Goal: Task Accomplishment & Management: Manage account settings

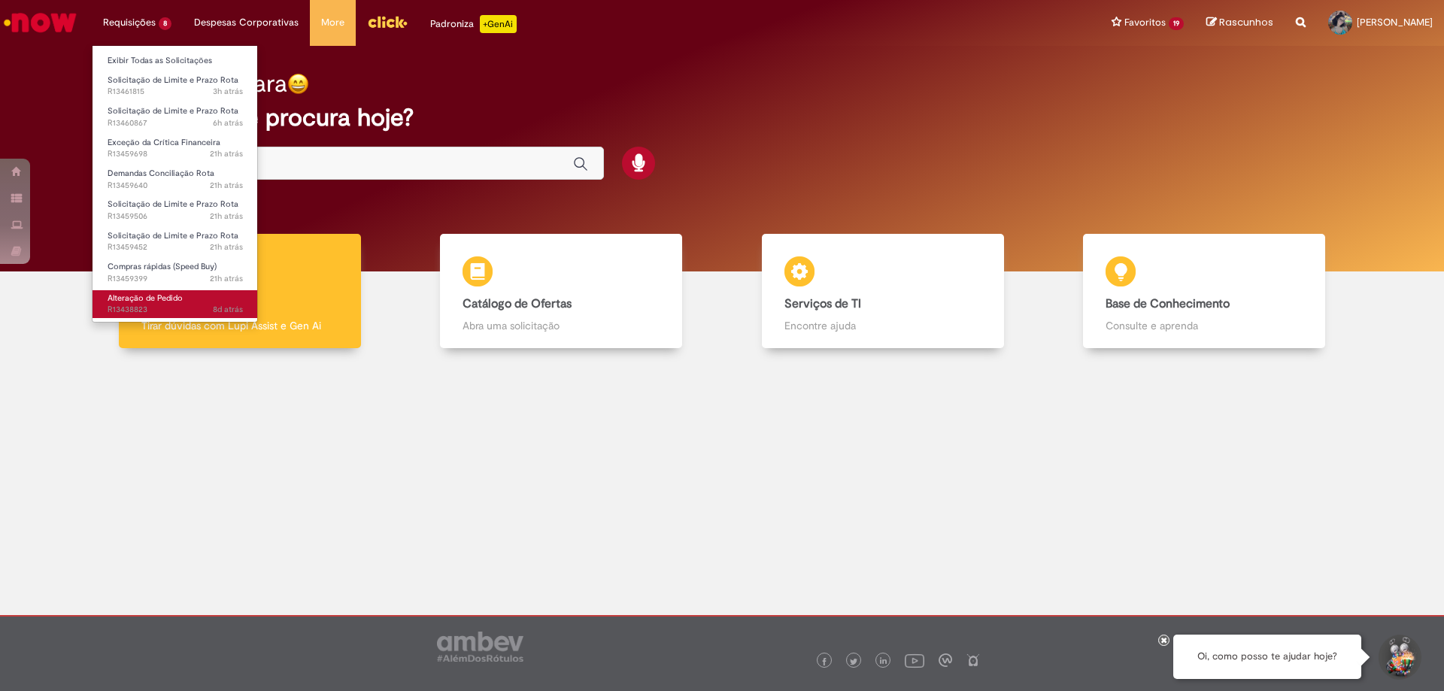
click at [166, 296] on span "Alteração de Pedido" at bounding box center [145, 298] width 75 height 11
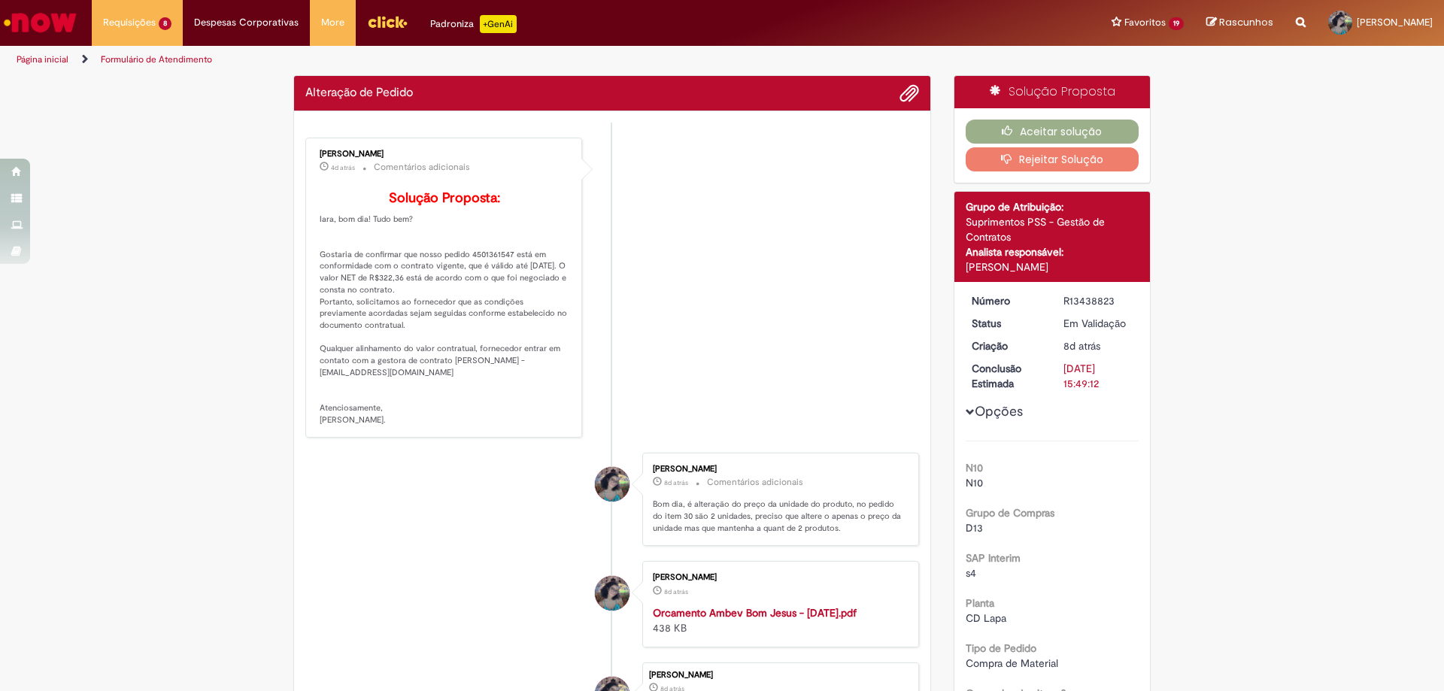
click at [835, 333] on li "[PERSON_NAME] 4d atrás 4 dias atrás Comentários adicionais Solução Proposta: Ia…" at bounding box center [612, 288] width 614 height 301
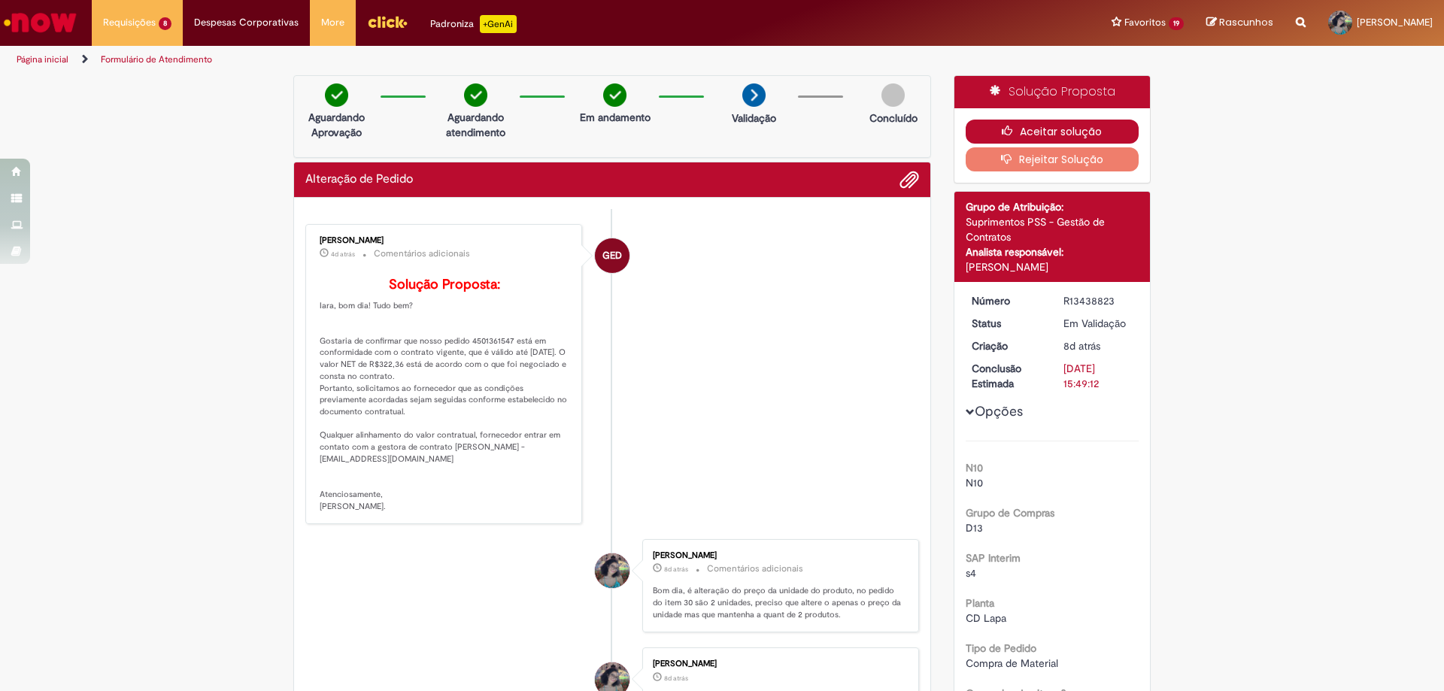
click at [1062, 127] on button "Aceitar solução" at bounding box center [1053, 132] width 174 height 24
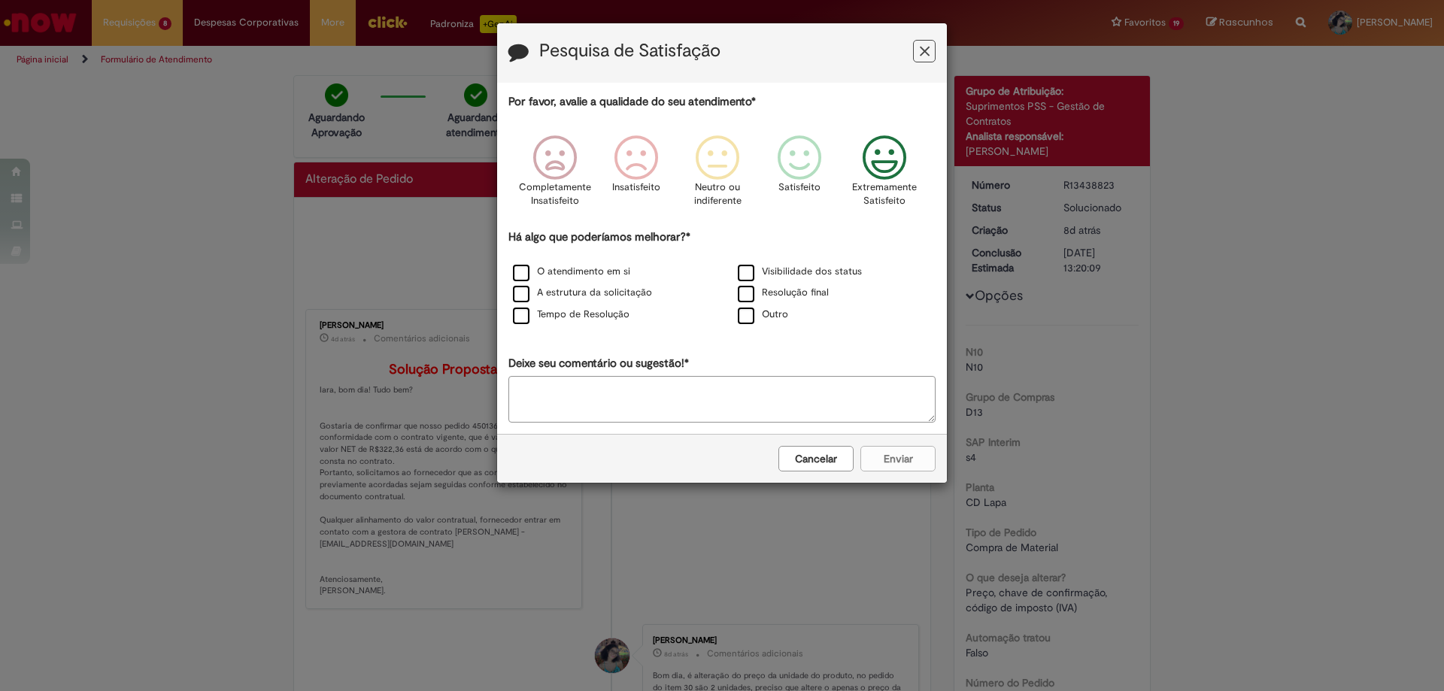
click at [898, 159] on icon "Feedback" at bounding box center [885, 157] width 56 height 45
click at [612, 268] on label "O atendimento em si" at bounding box center [571, 272] width 117 height 14
click at [881, 465] on button "Enviar" at bounding box center [898, 459] width 75 height 26
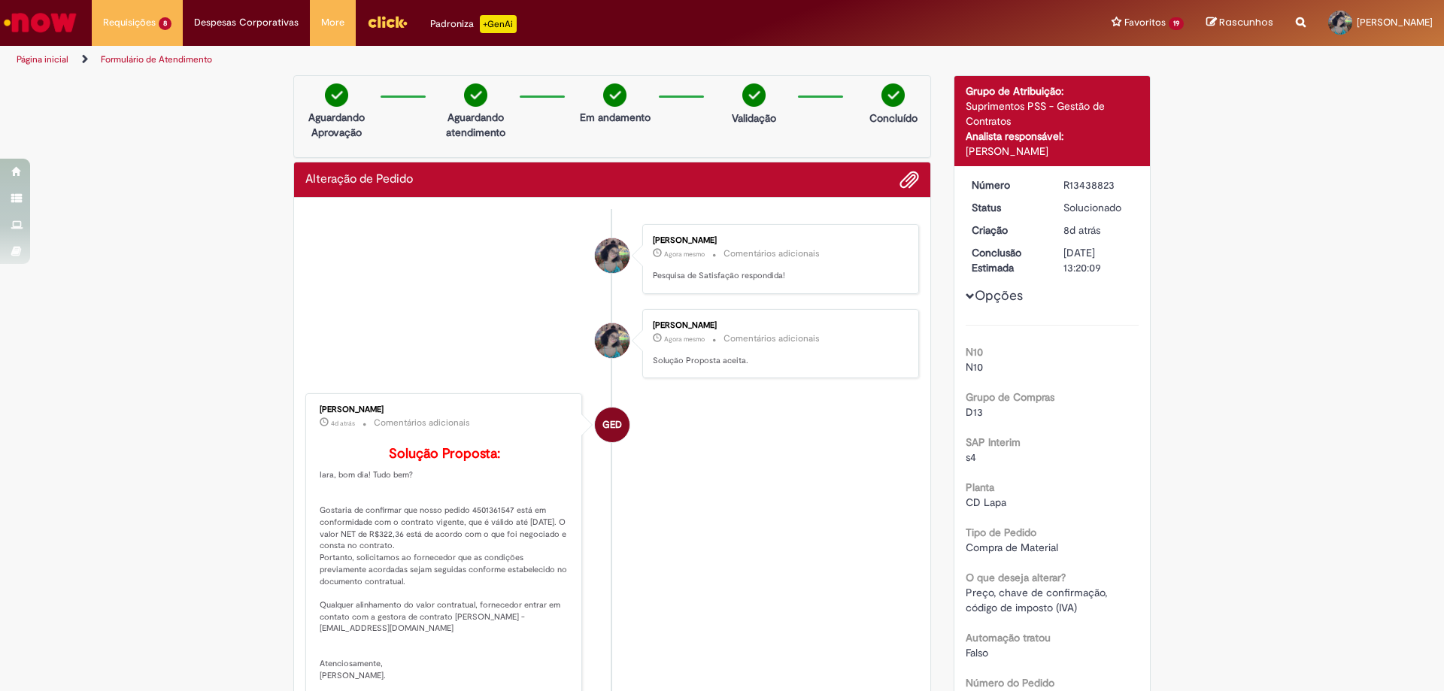
scroll to position [226, 0]
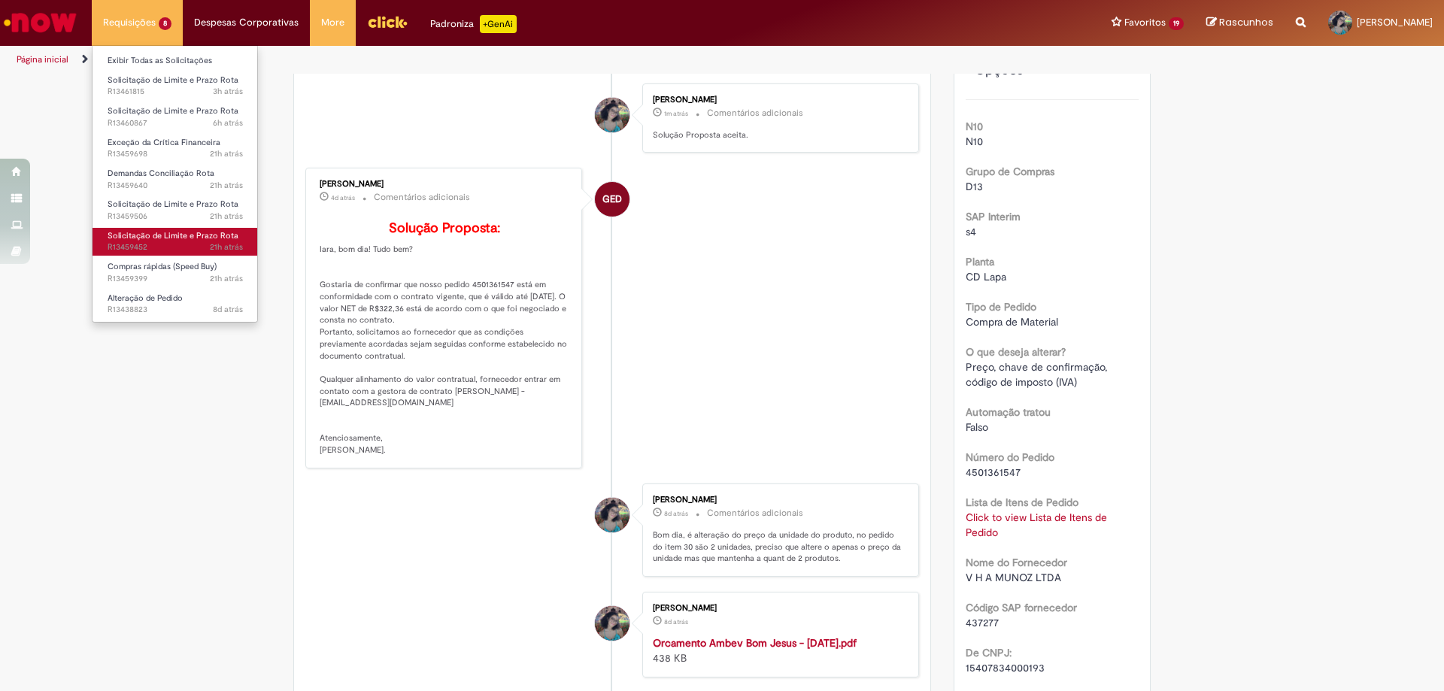
click at [190, 253] on span "21h atrás 21 horas atrás R13459452" at bounding box center [175, 247] width 135 height 12
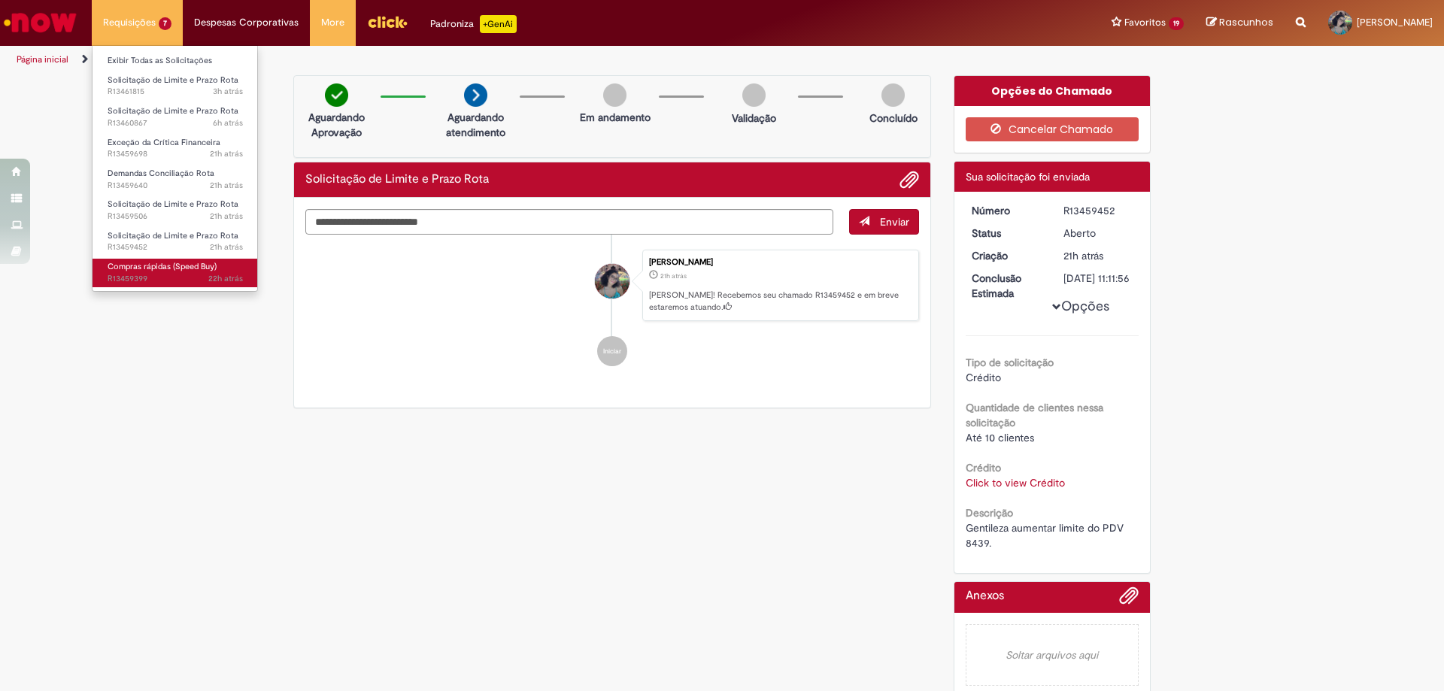
click at [194, 269] on span "Compras rápidas (Speed Buy)" at bounding box center [162, 266] width 109 height 11
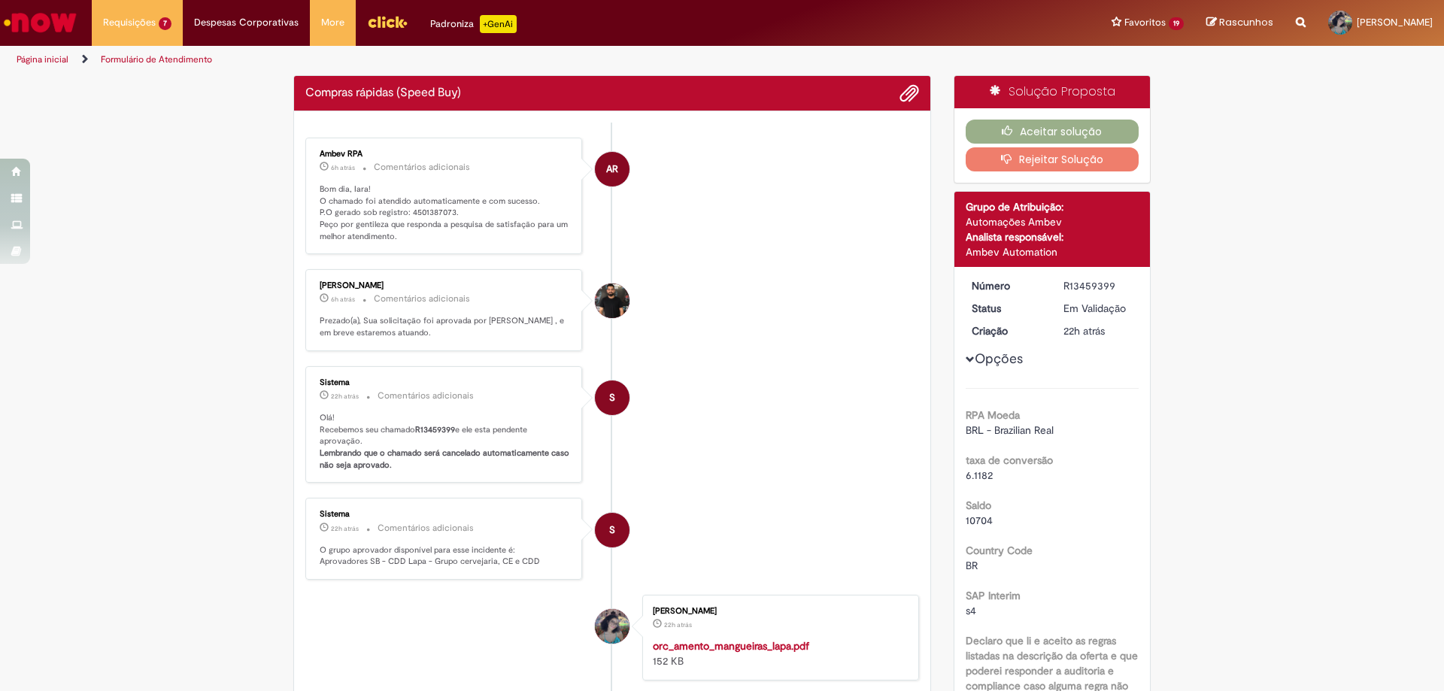
click at [430, 211] on p "Bom dia, Iara! O chamado foi atendido automaticamente e com sucesso. P.O gerado…" at bounding box center [445, 213] width 251 height 59
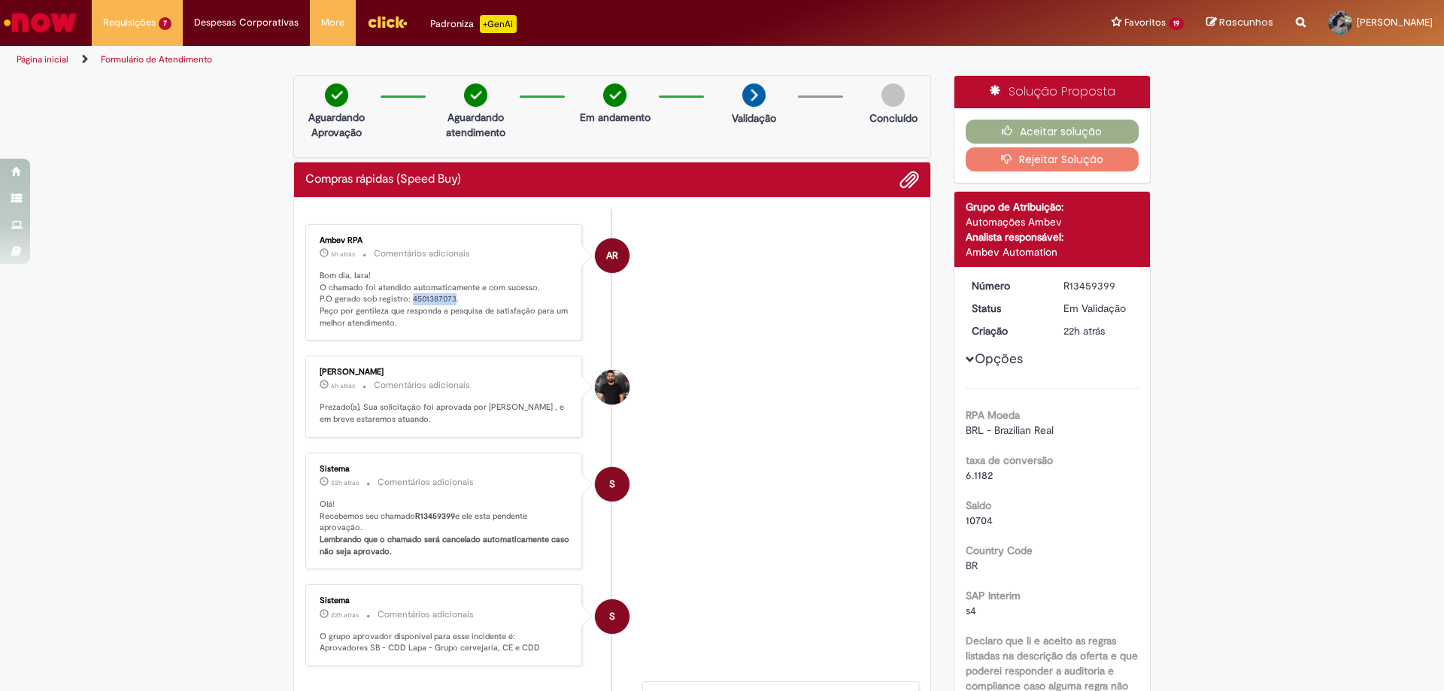
copy p "4501387073"
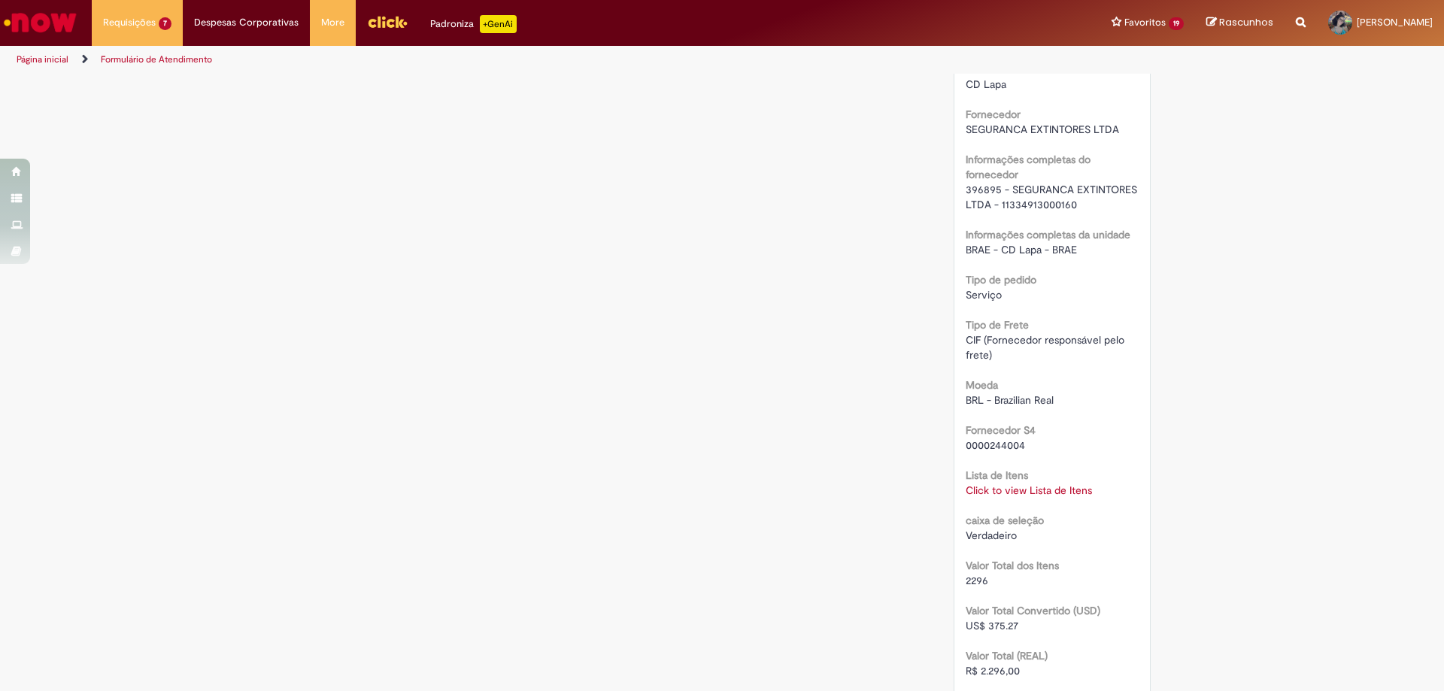
scroll to position [1204, 0]
